Goal: Transaction & Acquisition: Purchase product/service

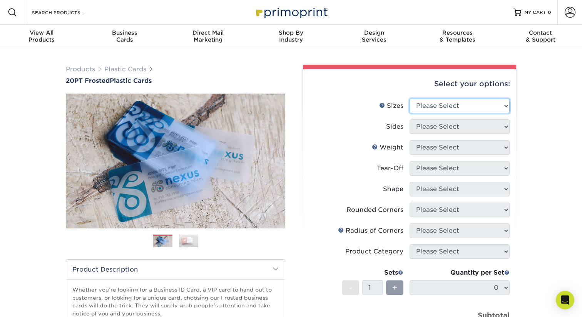
click at [440, 107] on select "Please Select 2" x 3.5" 2" x 8" 2.12" x 3.375" 2.5" x 2.5" 4.25" x 6"" at bounding box center [459, 105] width 100 height 15
select select "2.00x3.50"
click at [409, 98] on select "Please Select 2" x 3.5" 2" x 8" 2.12" x 3.375" 2.5" x 2.5" 4.25" x 6"" at bounding box center [459, 105] width 100 height 15
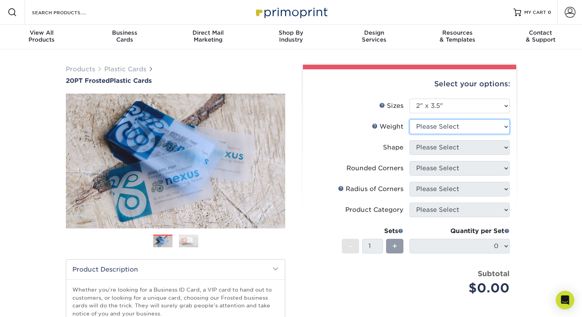
click at [451, 129] on select "Please Select 20PT Frosted Plastic 20PT Frosted Plastic" at bounding box center [459, 126] width 100 height 15
select select "20PT Frosted Plastic"
click at [409, 119] on select "Please Select 20PT Frosted Plastic 20PT Frosted Plastic" at bounding box center [459, 126] width 100 height 15
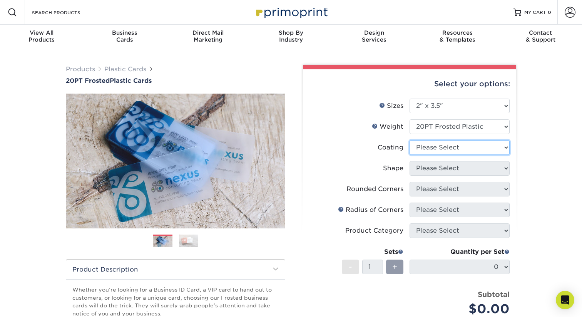
click at [465, 145] on select at bounding box center [459, 147] width 100 height 15
select select "3e7618de-abca-4bda-9f97-8b9129e913d8"
click at [409, 140] on select at bounding box center [459, 147] width 100 height 15
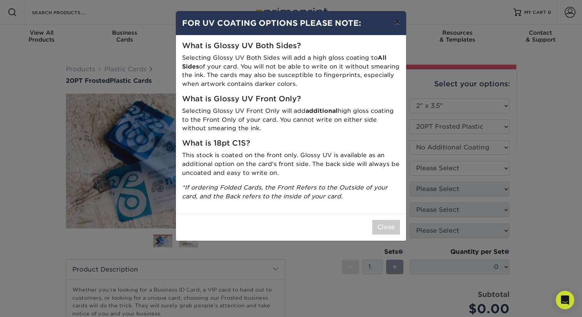
click at [397, 20] on button "×" at bounding box center [397, 22] width 18 height 22
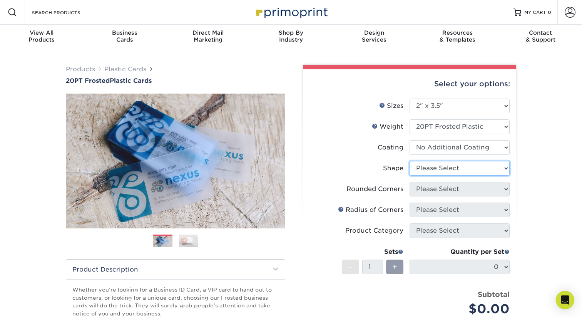
click at [440, 167] on select "Please Select Oval Standard" at bounding box center [459, 168] width 100 height 15
select select "standard"
click at [409, 161] on select "Please Select Oval Standard" at bounding box center [459, 168] width 100 height 15
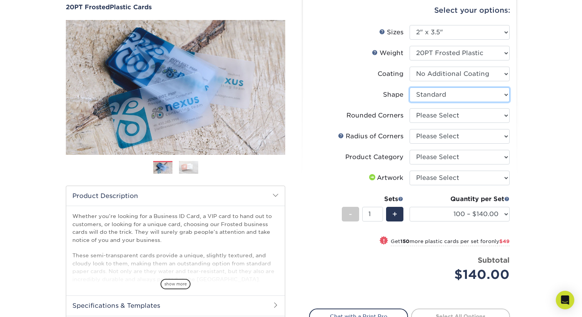
scroll to position [77, 0]
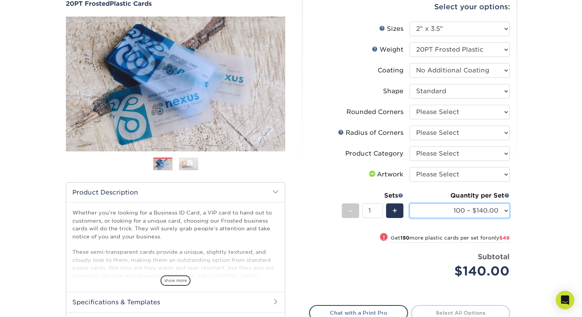
click at [487, 211] on select "100 – $140.00 250 – $189.00 500 – $243.00 1000 – $272.00 2500 – $657.00 5000 – …" at bounding box center [459, 210] width 100 height 15
select select "500 – $243.00"
click at [409, 203] on select "100 – $140.00 250 – $189.00 500 – $243.00 1000 – $272.00 2500 – $657.00 5000 – …" at bounding box center [459, 210] width 100 height 15
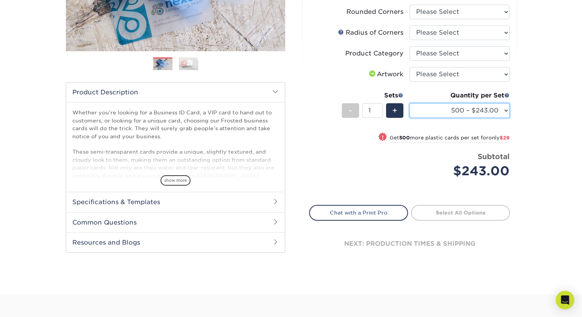
scroll to position [185, 0]
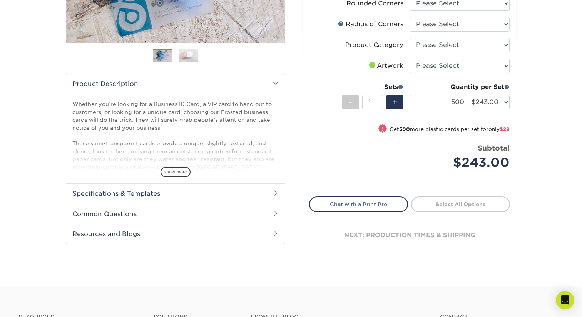
click at [468, 234] on div "next: production times & shipping" at bounding box center [409, 235] width 201 height 46
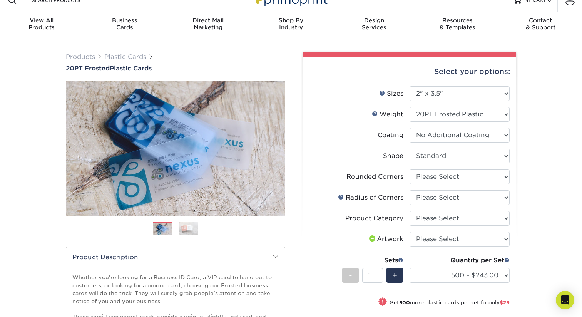
scroll to position [15, 0]
